Goal: Information Seeking & Learning: Learn about a topic

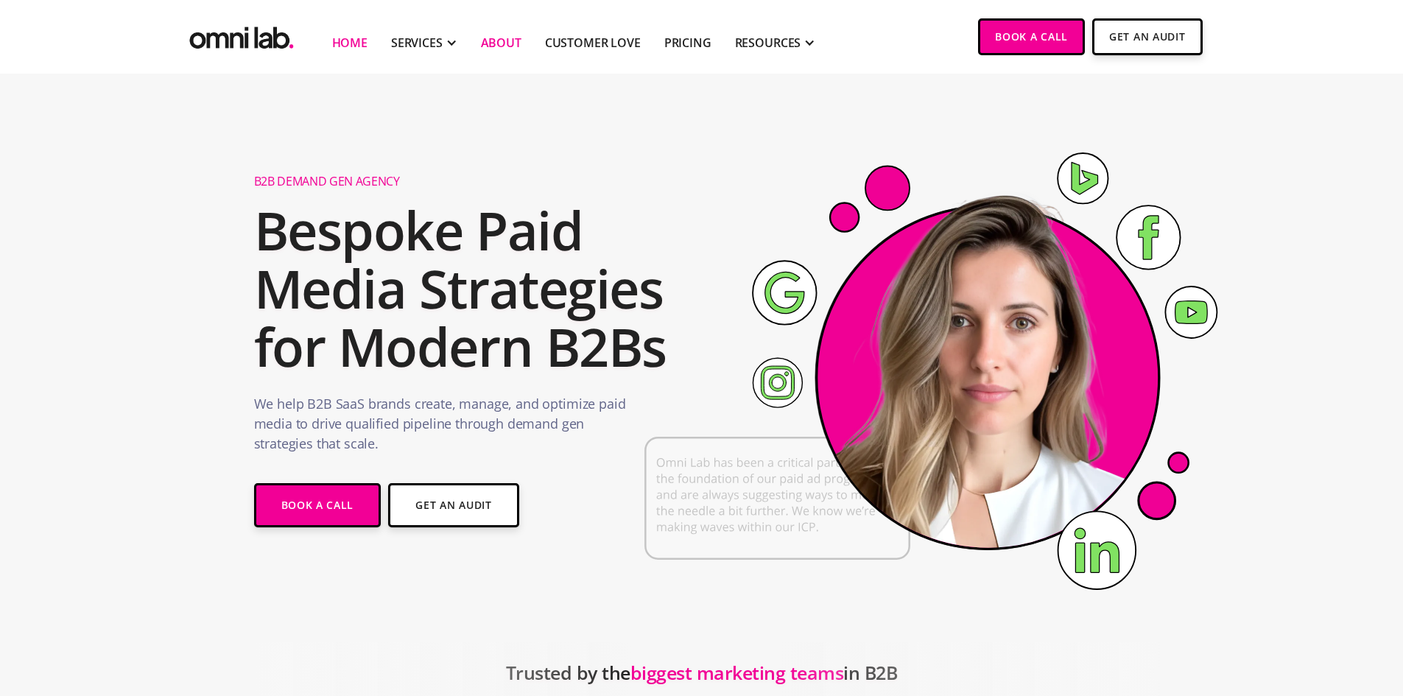
click at [512, 39] on link "About" at bounding box center [501, 43] width 41 height 18
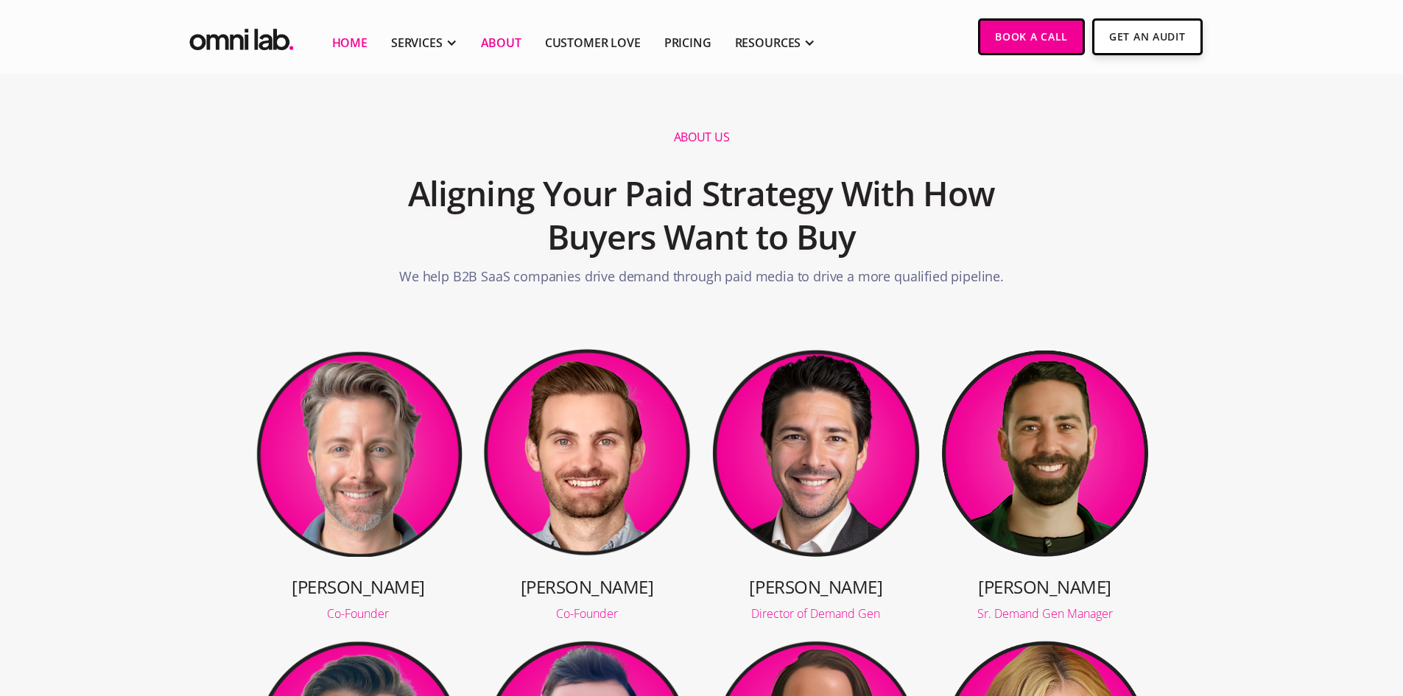
click at [335, 46] on link "Home" at bounding box center [349, 43] width 35 height 18
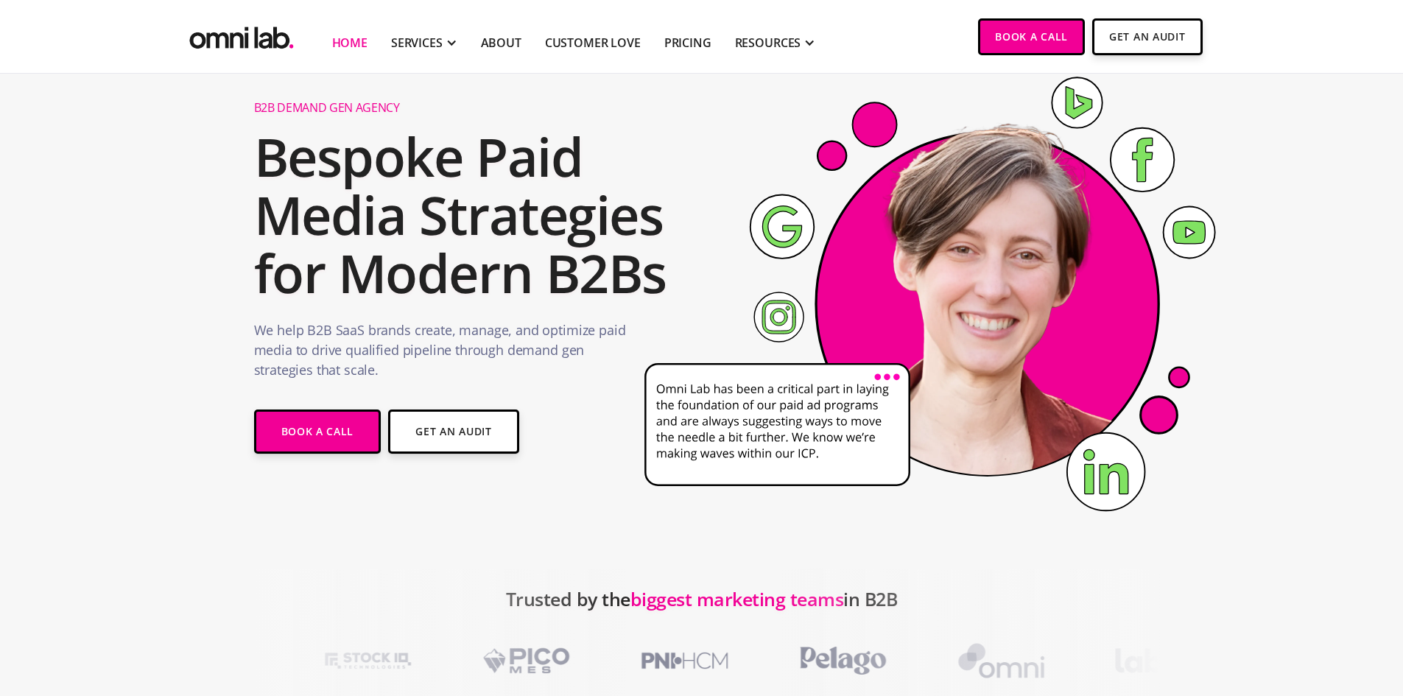
scroll to position [74, 0]
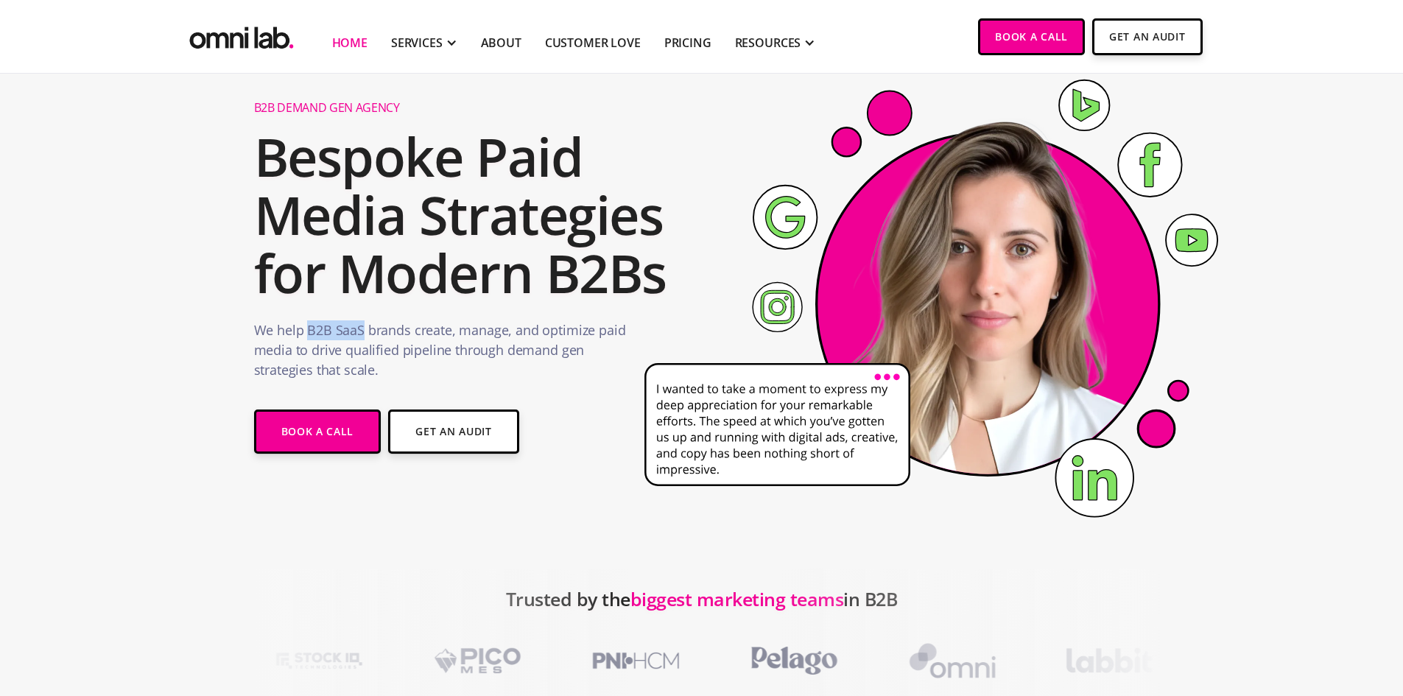
drag, startPoint x: 306, startPoint y: 330, endPoint x: 364, endPoint y: 328, distance: 58.2
click at [364, 328] on p "We help B2B SaaS brands create, manage, and optimize paid media to drive qualif…" at bounding box center [441, 353] width 374 height 67
copy p "B2B SaaS"
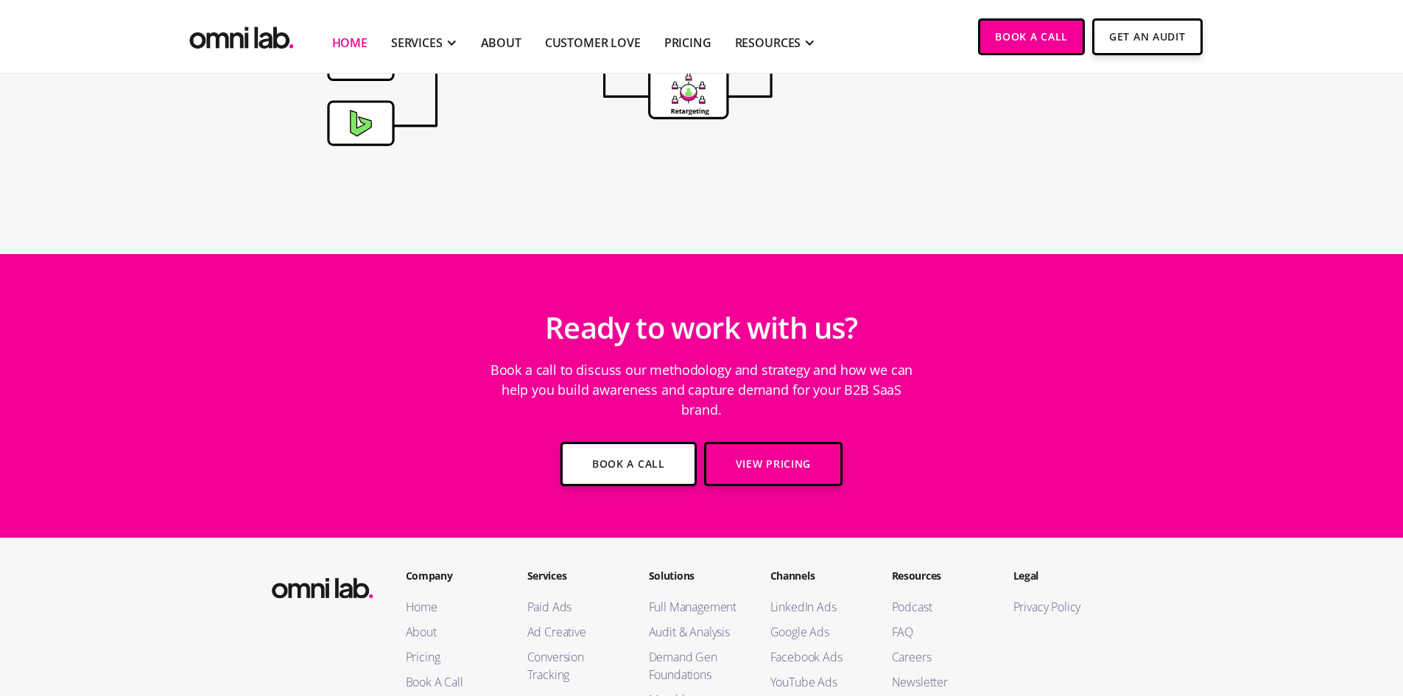
scroll to position [5010, 0]
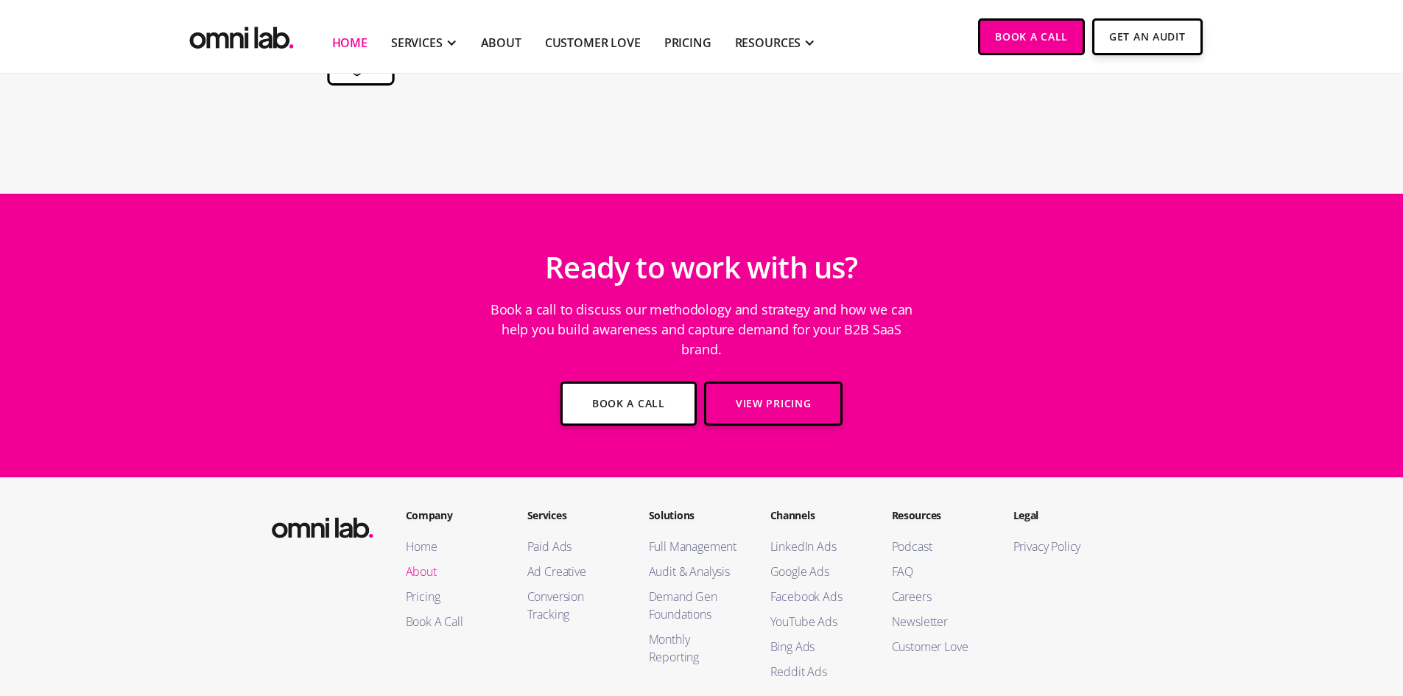
click at [418, 563] on link "About" at bounding box center [452, 572] width 92 height 18
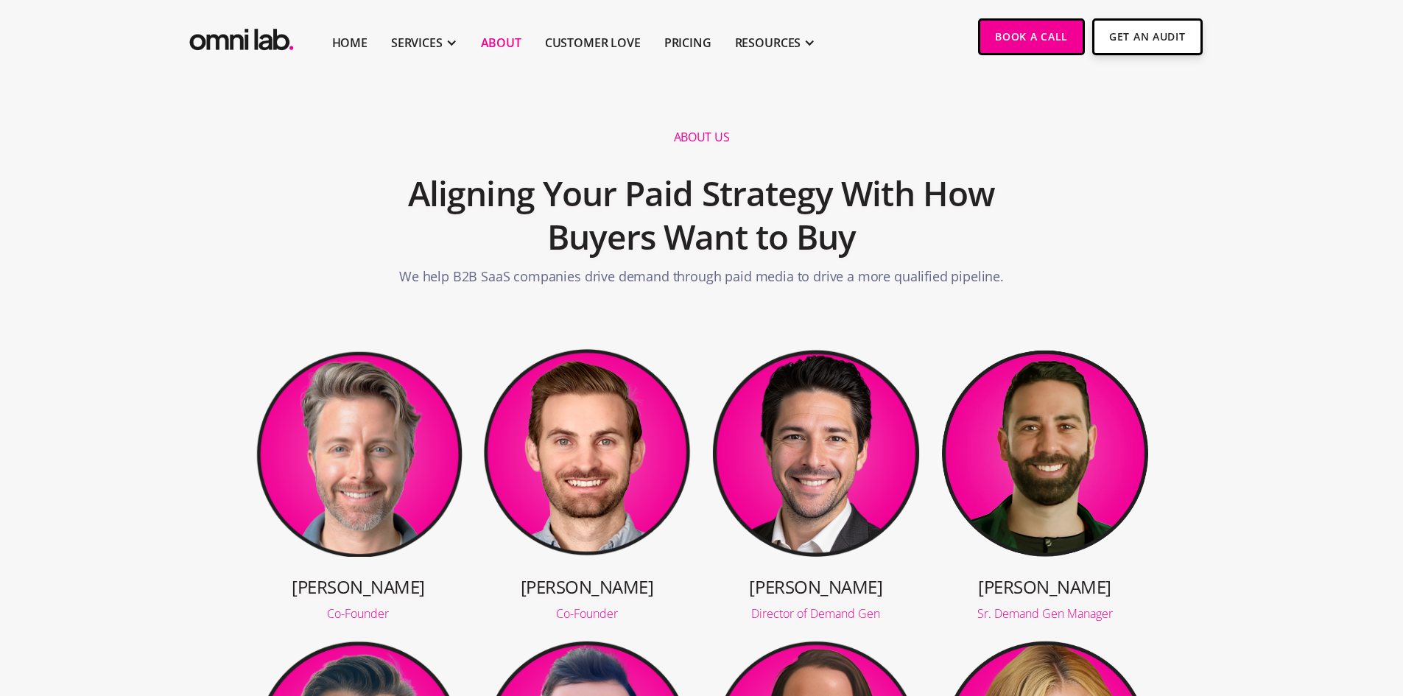
click at [577, 467] on img at bounding box center [587, 452] width 209 height 209
